Goal: Transaction & Acquisition: Book appointment/travel/reservation

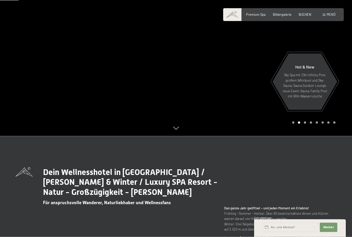
scroll to position [93, 0]
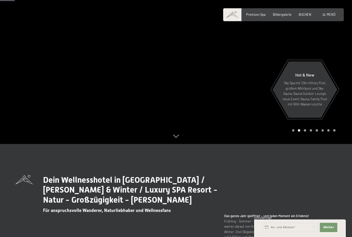
click at [261, 13] on span "Premium Spa" at bounding box center [256, 14] width 20 height 4
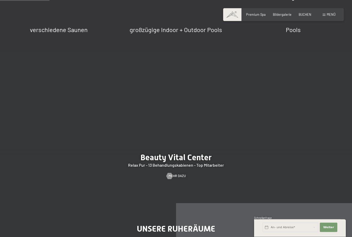
scroll to position [441, 0]
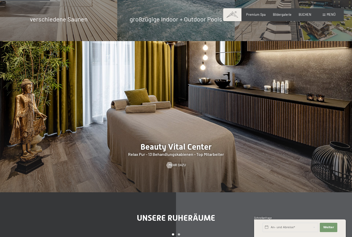
click at [177, 167] on span "Mehr dazu" at bounding box center [177, 165] width 17 height 5
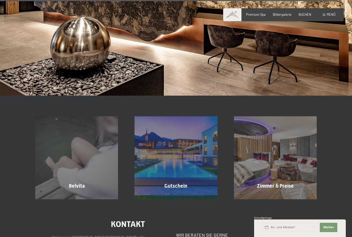
scroll to position [3162, 0]
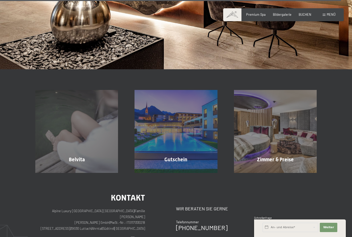
click at [290, 127] on div "Zimmer & Preise Mehr erfahren" at bounding box center [275, 131] width 99 height 83
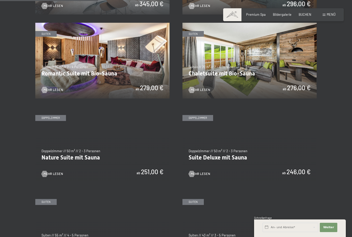
scroll to position [334, 0]
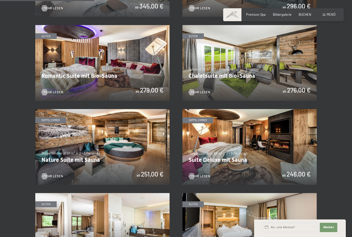
click at [280, 133] on img at bounding box center [250, 147] width 134 height 76
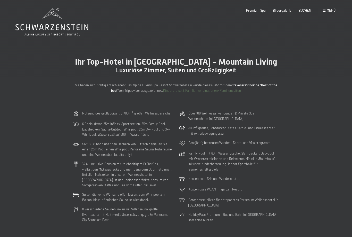
click at [55, 22] on icon at bounding box center [51, 22] width 73 height 28
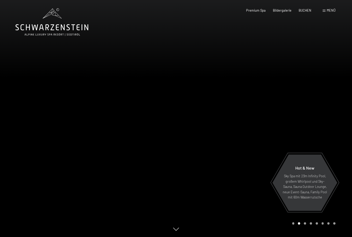
click at [338, 116] on div at bounding box center [264, 118] width 176 height 237
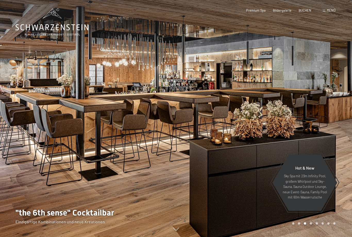
click at [326, 12] on div "Menü" at bounding box center [329, 10] width 13 height 5
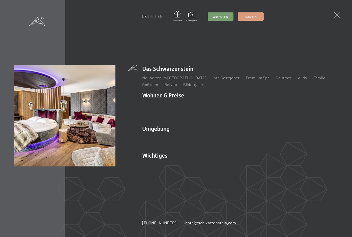
click at [201, 107] on link "Zimmer & Preise" at bounding box center [197, 104] width 30 height 5
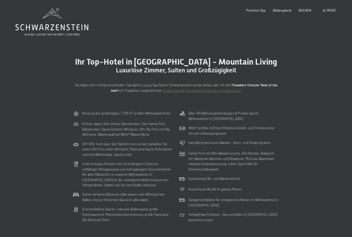
click at [208, 90] on link "Kinderpreise & Familienkonbinationen- Familiensuiten" at bounding box center [202, 90] width 78 height 4
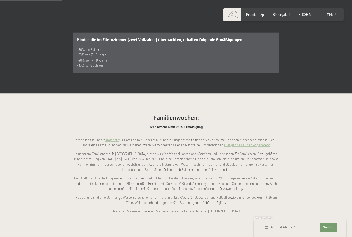
scroll to position [300, 0]
click at [253, 142] on link "Hier geht es zu den Angeboten:" at bounding box center [247, 144] width 46 height 4
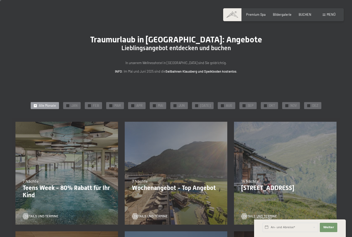
scroll to position [8, 0]
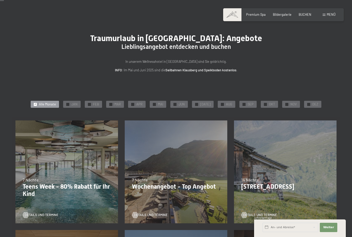
click at [115, 103] on div "✓ MAR" at bounding box center [115, 104] width 18 height 7
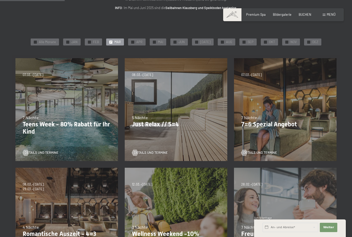
scroll to position [66, 0]
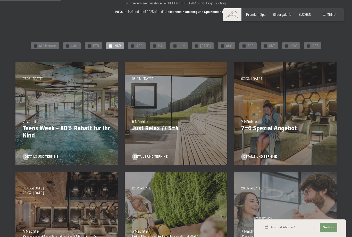
click at [263, 154] on span "Details und Termine" at bounding box center [261, 156] width 34 height 5
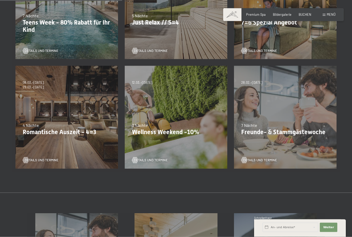
scroll to position [181, 0]
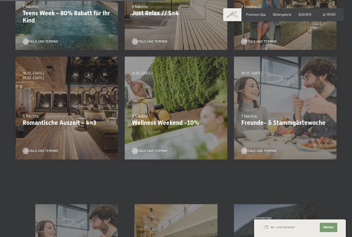
click at [266, 148] on span "Details und Termine" at bounding box center [261, 150] width 34 height 5
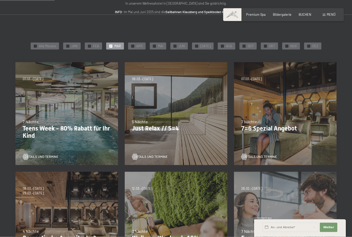
scroll to position [71, 0]
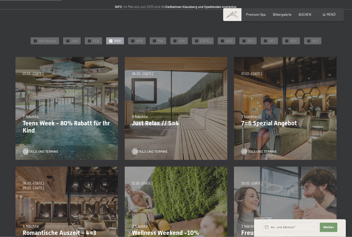
click at [306, 119] on p "7=6 Spezial Angebot" at bounding box center [285, 122] width 88 height 7
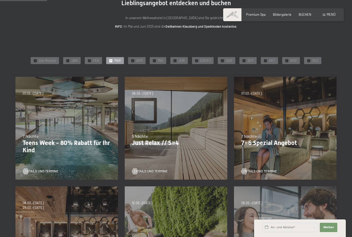
scroll to position [48, 0]
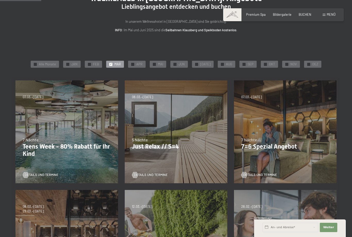
click at [329, 15] on span "Menü" at bounding box center [331, 14] width 9 height 4
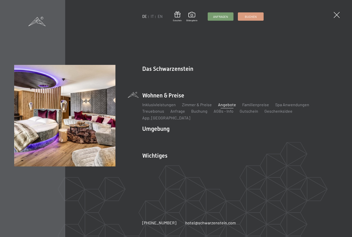
click at [201, 113] on link "Buchung" at bounding box center [199, 110] width 16 height 5
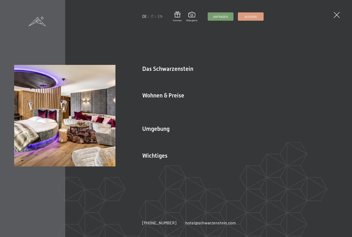
scroll to position [0, 0]
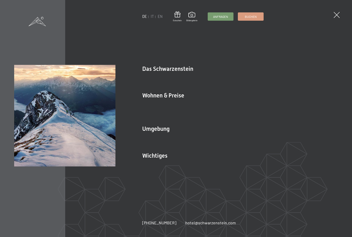
click at [263, 135] on link "Sehenswürdigkeiten" at bounding box center [259, 137] width 38 height 5
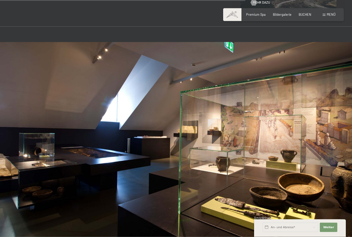
scroll to position [729, 0]
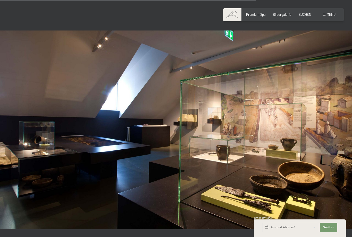
click at [235, 16] on span at bounding box center [232, 14] width 18 height 13
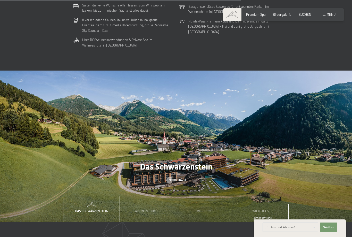
scroll to position [1343, 0]
click at [151, 208] on span "Wohnen & Preise" at bounding box center [148, 210] width 27 height 4
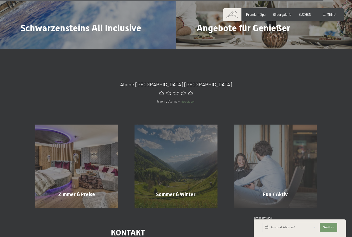
scroll to position [1841, 0]
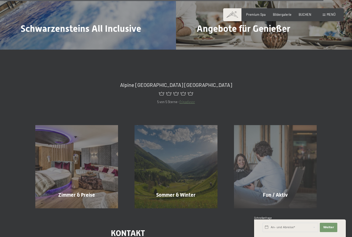
click at [83, 173] on div "Zimmer & Preise Mehr erfahren" at bounding box center [76, 166] width 99 height 83
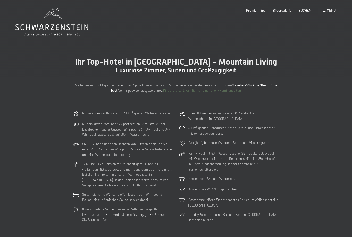
click at [328, 11] on span "Menü" at bounding box center [331, 10] width 9 height 4
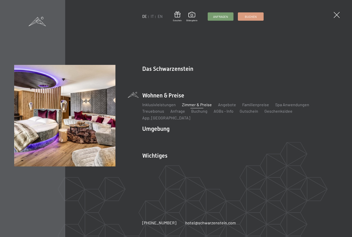
click at [194, 20] on span "Bildergalerie" at bounding box center [191, 20] width 11 height 3
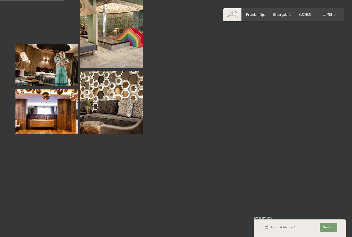
scroll to position [889, 0]
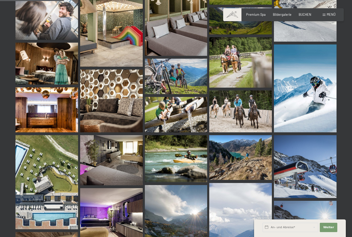
click at [249, 112] on img at bounding box center [240, 111] width 63 height 42
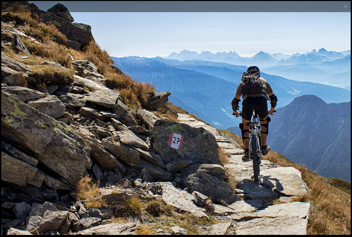
click at [345, 8] on button "Close gallery" at bounding box center [345, 6] width 13 height 12
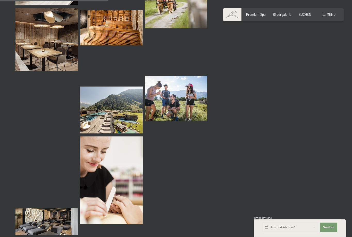
scroll to position [1506, 0]
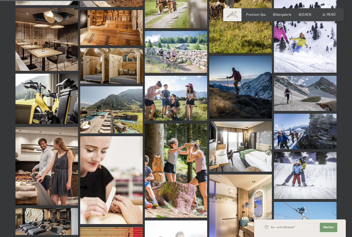
click at [328, 14] on span "Menü" at bounding box center [331, 14] width 9 height 4
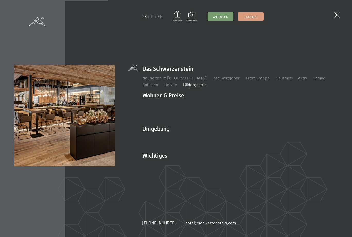
click at [276, 80] on link "Gourmet" at bounding box center [284, 77] width 16 height 5
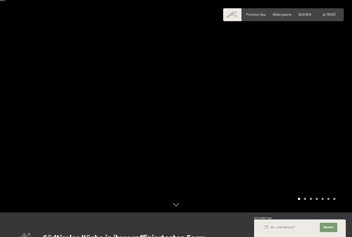
scroll to position [25, 0]
click at [337, 232] on button "Weiter Adressfelder ausblenden" at bounding box center [329, 226] width 18 height 9
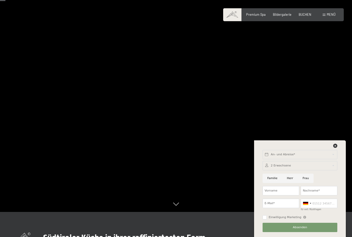
scroll to position [26, 0]
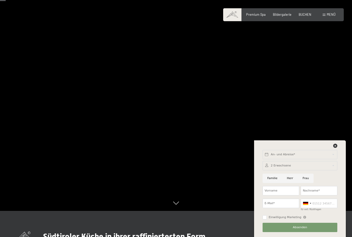
click at [307, 13] on span "BUCHEN" at bounding box center [305, 14] width 13 height 4
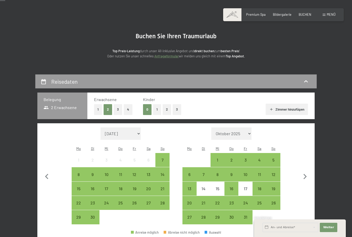
scroll to position [27, 0]
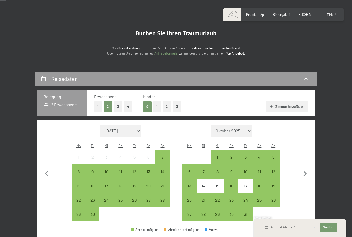
click at [247, 125] on select "Oktober 2025 [DATE] Dezember 2025 Januar 2026 Februar 2026 März 2026 [DATE] Mai…" at bounding box center [232, 130] width 40 height 12
select select "[DATE]"
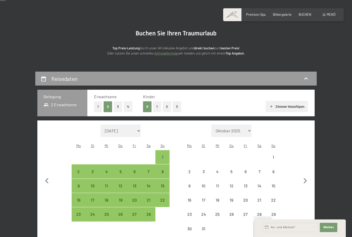
select select "[DATE]"
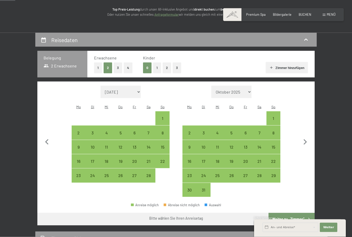
scroll to position [76, 0]
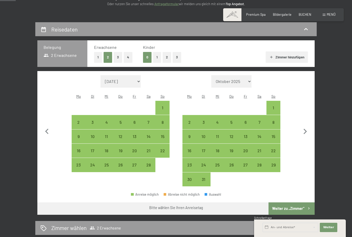
click at [259, 134] on div "14" at bounding box center [259, 140] width 13 height 13
select select "[DATE]"
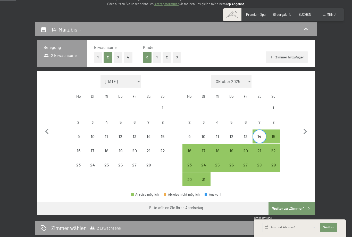
click at [260, 144] on div "21" at bounding box center [259, 150] width 13 height 13
select select "[DATE]"
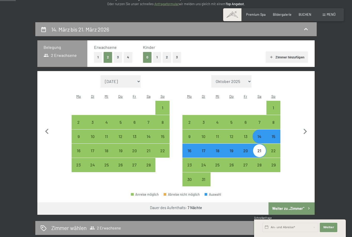
click at [293, 203] on button "Weiter zu „Zimmer“" at bounding box center [292, 208] width 46 height 12
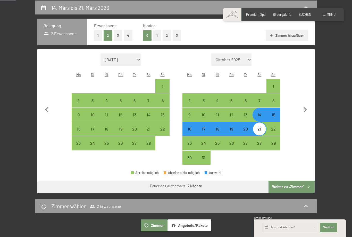
select select "[DATE]"
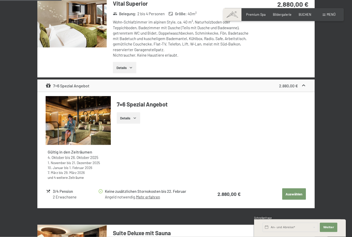
scroll to position [393, 0]
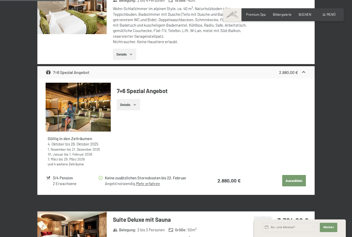
click at [295, 176] on button "Auswählen" at bounding box center [294, 180] width 24 height 11
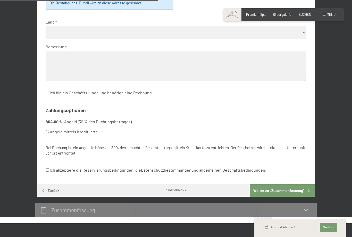
scroll to position [226, 0]
